Goal: Information Seeking & Learning: Learn about a topic

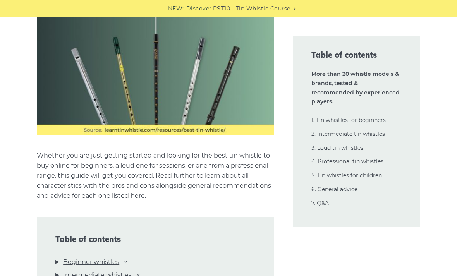
scroll to position [790, 0]
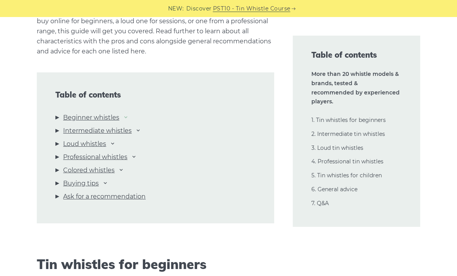
click at [124, 118] on icon at bounding box center [126, 117] width 6 height 6
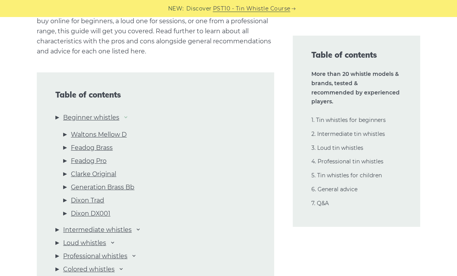
scroll to position [815, 0]
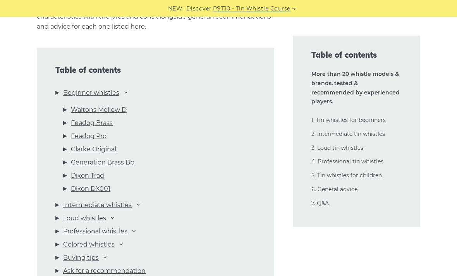
click at [125, 99] on li "Beginner whistles Waltons Mellow D Feadog Brass Feadog Pro Clarke Original Gene…" at bounding box center [155, 142] width 200 height 109
click at [101, 93] on link "Beginner whistles" at bounding box center [91, 93] width 56 height 10
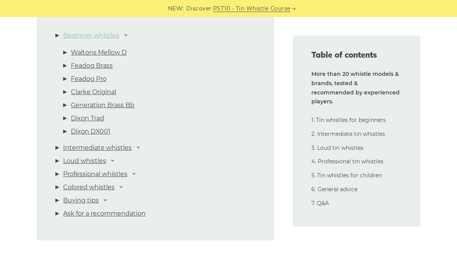
scroll to position [872, 0]
click at [99, 199] on link "Buying tips" at bounding box center [81, 201] width 36 height 10
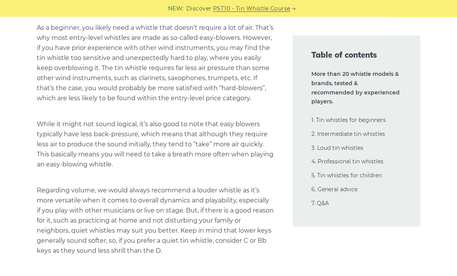
scroll to position [17603, 0]
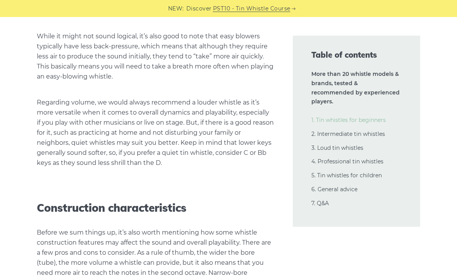
click at [335, 117] on link "1. Tin whistles for beginners" at bounding box center [348, 120] width 74 height 7
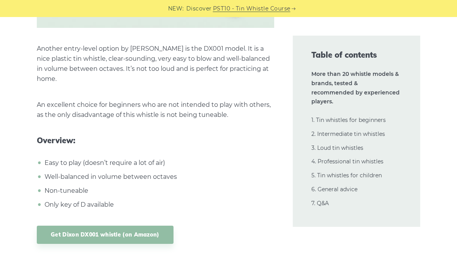
scroll to position [4082, 0]
click at [359, 117] on link "1. Tin whistles for beginners" at bounding box center [348, 120] width 74 height 7
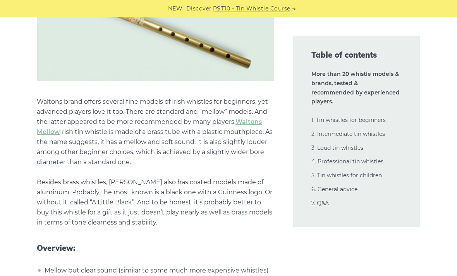
scroll to position [1494, 0]
click at [43, 133] on link "Waltons Mellow" at bounding box center [149, 126] width 225 height 17
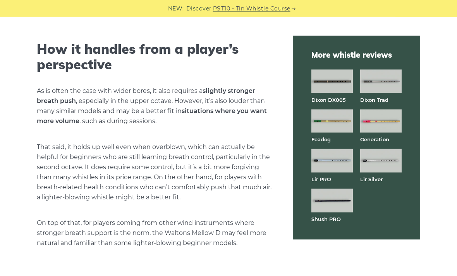
scroll to position [1749, 0]
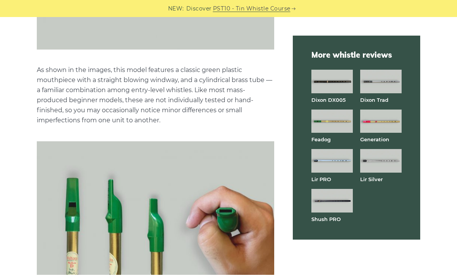
scroll to position [688, 0]
